Goal: Check status: Check status

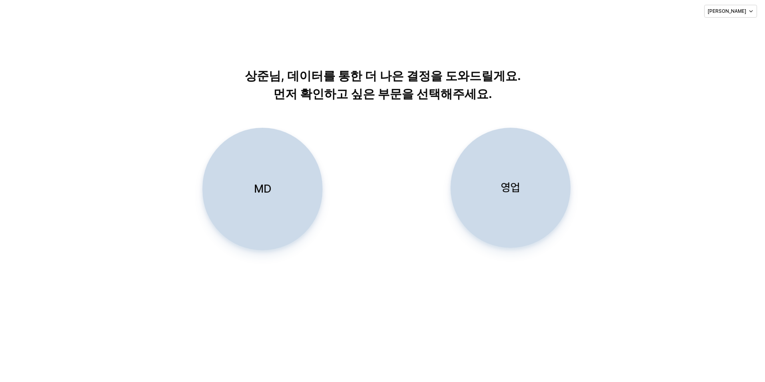
drag, startPoint x: 559, startPoint y: 257, endPoint x: 555, endPoint y: 249, distance: 9.0
click at [559, 256] on div "MD 영업" at bounding box center [383, 202] width 748 height 148
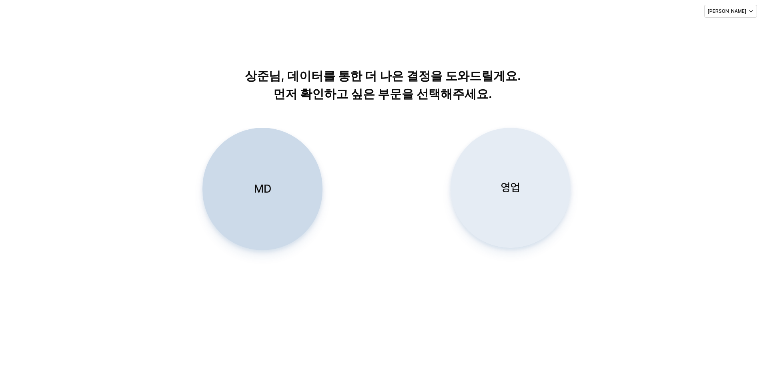
click at [508, 173] on div "영업" at bounding box center [510, 187] width 113 height 119
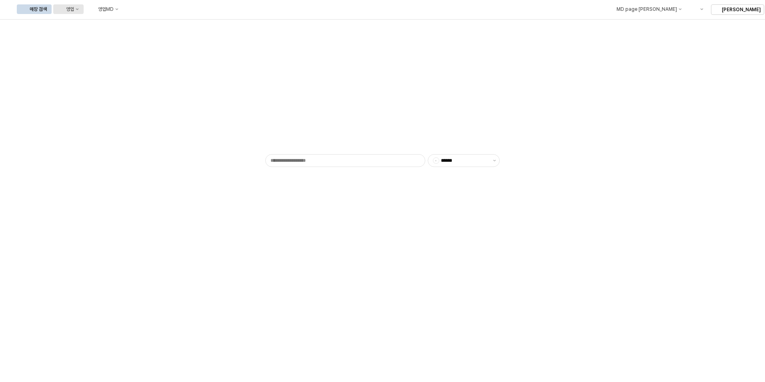
click at [74, 10] on div "영업" at bounding box center [70, 9] width 8 height 6
click at [146, 21] on div "목표매출 달성현황" at bounding box center [158, 24] width 42 height 6
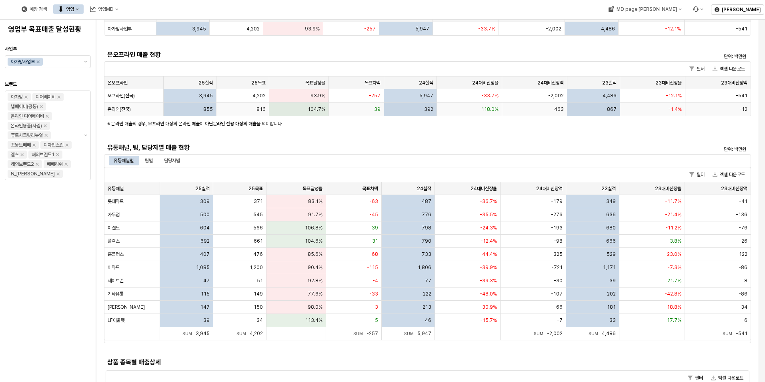
scroll to position [80, 0]
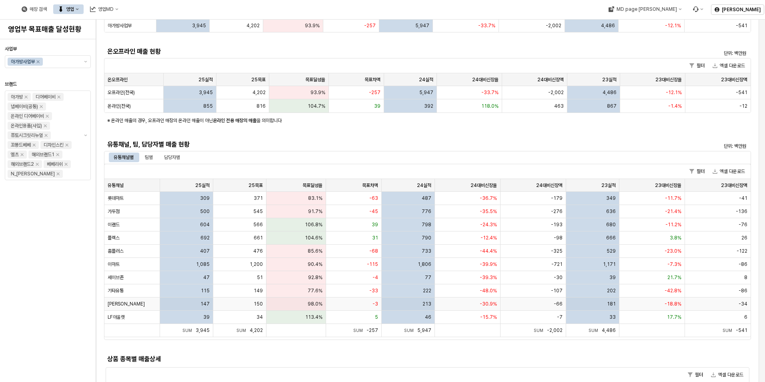
click at [195, 306] on div "147" at bounding box center [186, 303] width 53 height 13
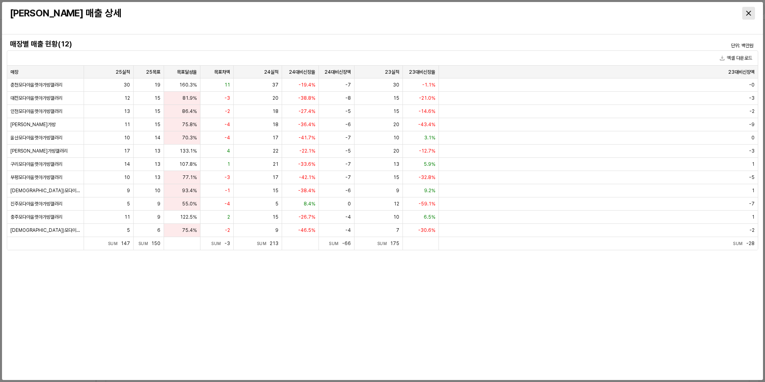
click at [752, 12] on div "Close" at bounding box center [749, 13] width 12 height 12
